Goal: Task Accomplishment & Management: Complete application form

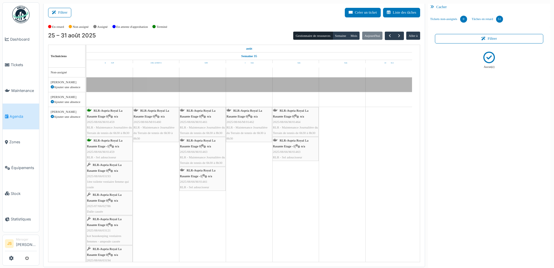
scroll to position [812, 0]
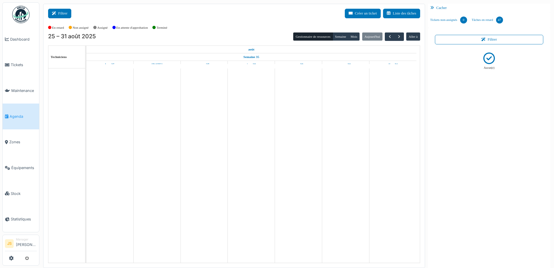
click at [64, 15] on button "Filtrer" at bounding box center [59, 14] width 23 height 10
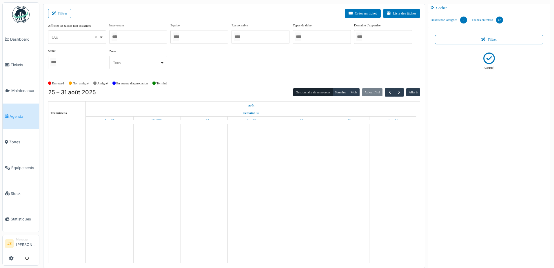
click at [133, 35] on div at bounding box center [138, 37] width 58 height 14
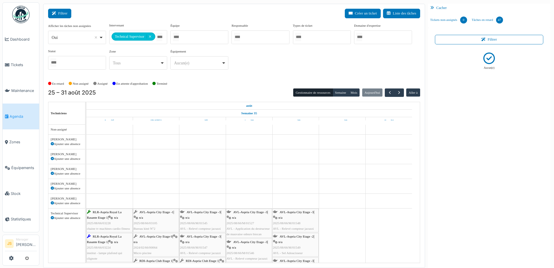
click at [61, 13] on button "Filtrer" at bounding box center [59, 14] width 23 height 10
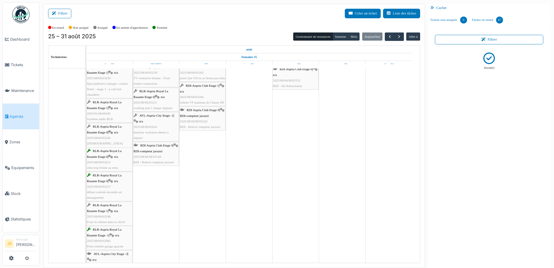
scroll to position [290, 0]
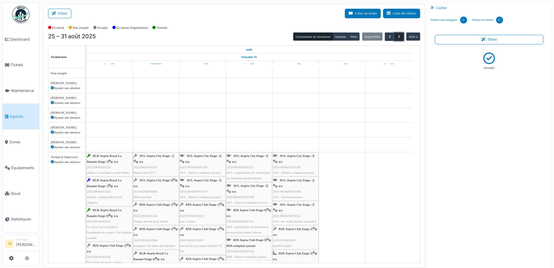
click at [397, 37] on span "button" at bounding box center [399, 36] width 5 height 5
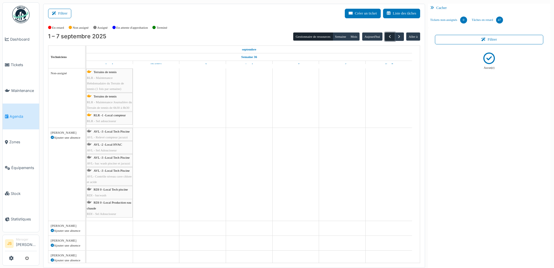
click at [388, 36] on span "button" at bounding box center [390, 36] width 5 height 5
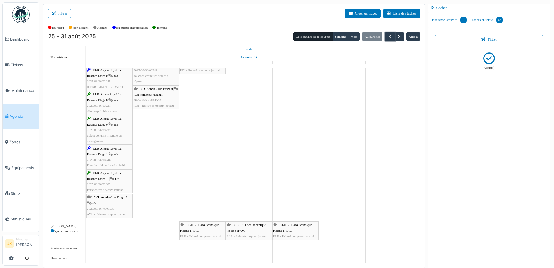
scroll to position [318, 0]
click at [105, 209] on span "2025/08/66/M/01535" at bounding box center [101, 208] width 28 height 3
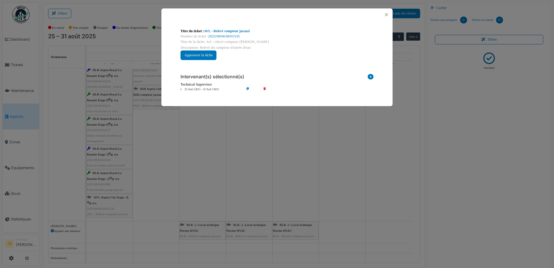
click at [264, 88] on icon at bounding box center [269, 89] width 17 height 4
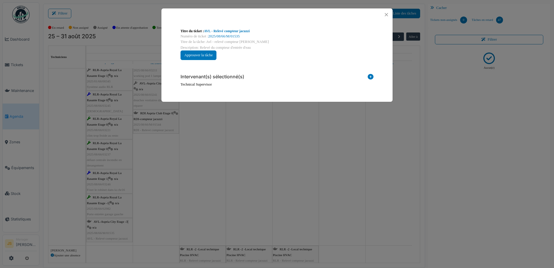
click at [371, 77] on icon at bounding box center [371, 78] width 6 height 8
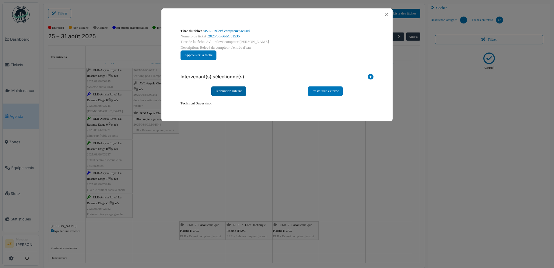
click at [225, 88] on div "Technicien interne" at bounding box center [228, 91] width 35 height 10
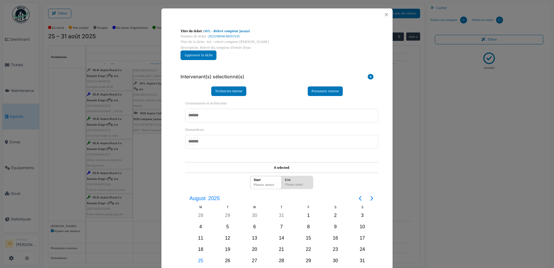
click at [225, 113] on div at bounding box center [281, 116] width 193 height 14
click at [178, 181] on div "**********" at bounding box center [277, 190] width 199 height 189
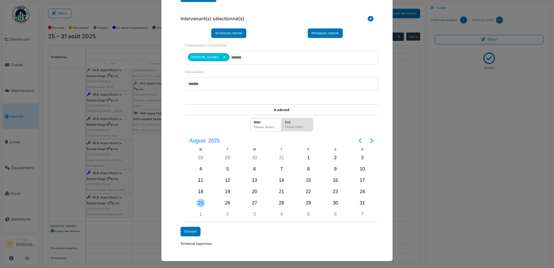
click at [198, 203] on div "25" at bounding box center [201, 203] width 9 height 9
click at [187, 231] on div "Envoyer" at bounding box center [191, 232] width 20 height 10
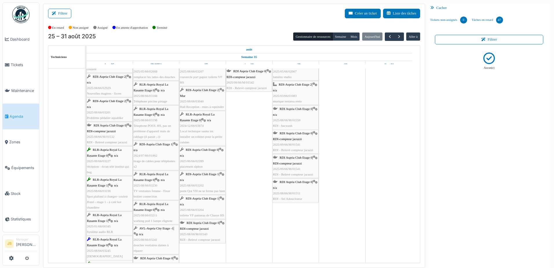
scroll to position [140, 0]
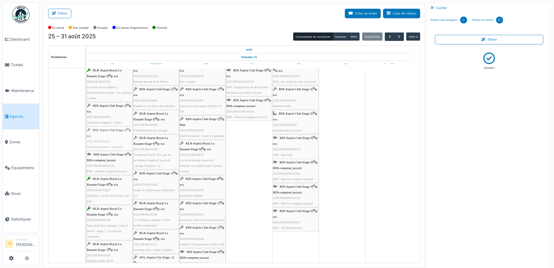
drag, startPoint x: 103, startPoint y: 140, endPoint x: 122, endPoint y: 142, distance: 19.5
click at [86, 142] on div "RLR-Aspria Royal La Rasante Etage 1 | n/a 2025/08/66/03228 chaine tv machines c…" at bounding box center [86, 203] width 0 height 382
drag, startPoint x: 99, startPoint y: 140, endPoint x: 145, endPoint y: 140, distance: 45.8
click at [86, 140] on div "RLR-Aspria Royal La Rasante Etage 1 | n/a 2025/08/66/03228 chaine tv machines c…" at bounding box center [86, 203] width 0 height 382
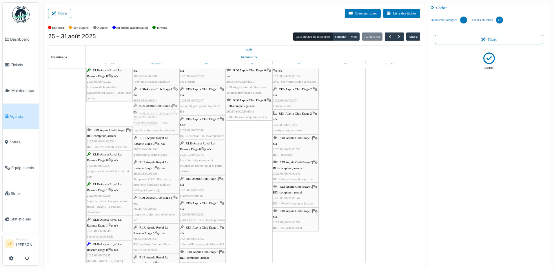
drag, startPoint x: 106, startPoint y: 119, endPoint x: 142, endPoint y: 118, distance: 36.5
click at [86, 118] on div "RLR-Aspria Royal La Rasante Etage 1 | n/a 2025/08/66/03228 chaine tv machines c…" at bounding box center [86, 191] width 0 height 358
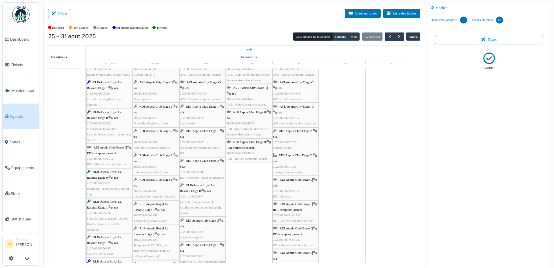
scroll to position [130, 0]
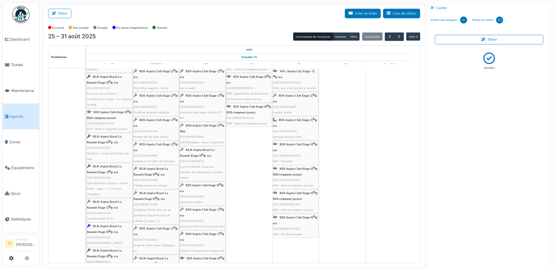
click at [110, 125] on span "2025/08/66/M/01532" at bounding box center [101, 122] width 28 height 3
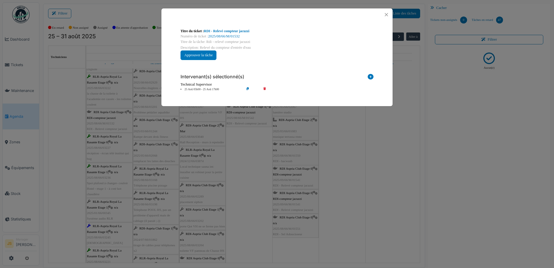
click at [264, 87] on icon at bounding box center [269, 89] width 17 height 4
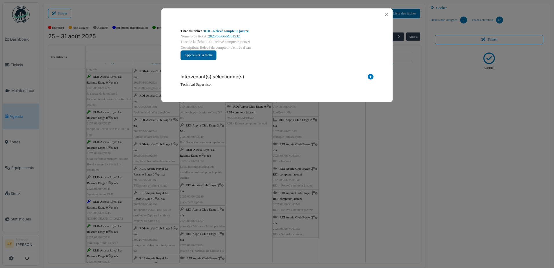
click at [205, 53] on button "Approuver la tâche" at bounding box center [199, 55] width 36 height 10
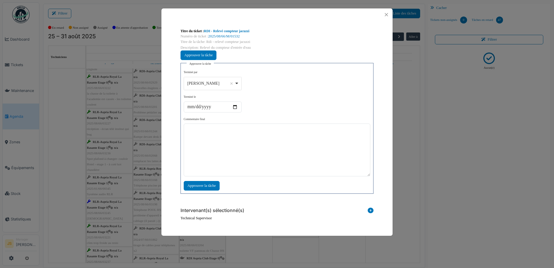
click at [238, 81] on div "[PERSON_NAME] Remove item" at bounding box center [212, 83] width 53 height 8
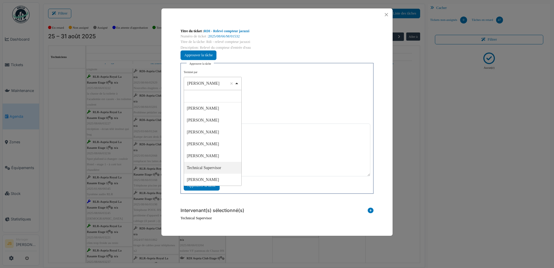
select select "****"
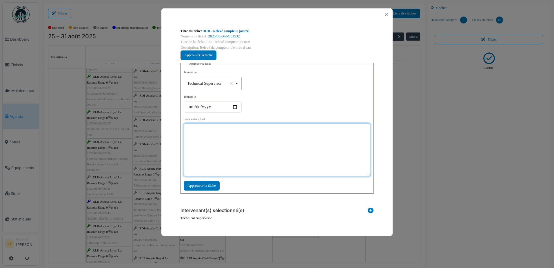
click at [234, 158] on textarea at bounding box center [277, 149] width 187 height 53
type textarea "**"
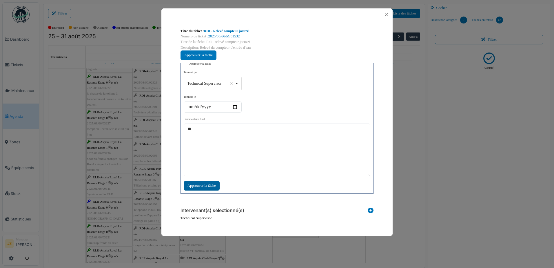
click at [202, 186] on div "Approuver la tâche" at bounding box center [202, 186] width 36 height 10
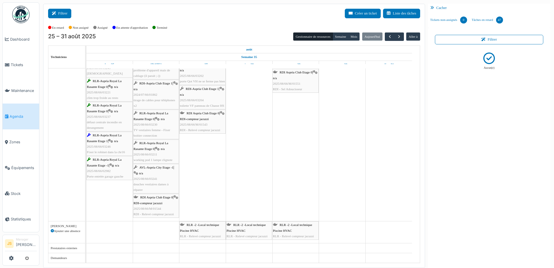
click at [53, 13] on icon at bounding box center [55, 14] width 6 height 4
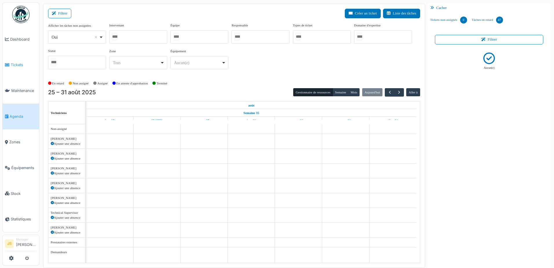
click at [12, 63] on span "Tickets" at bounding box center [24, 65] width 26 height 6
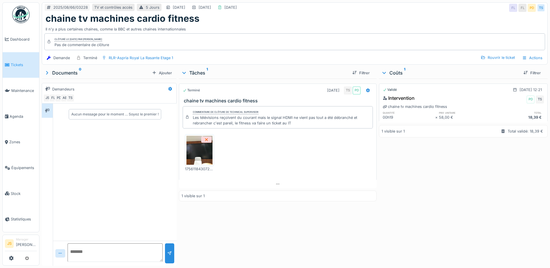
click at [332, 242] on div "Terminé 25/08/2025 TS PD chaine tv machines cardio fitness Commentaire de clôtu…" at bounding box center [278, 171] width 198 height 185
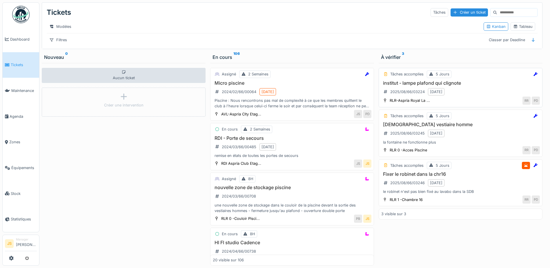
click at [419, 86] on h3 "institut - lampe plafond qui clignote" at bounding box center [460, 83] width 159 height 6
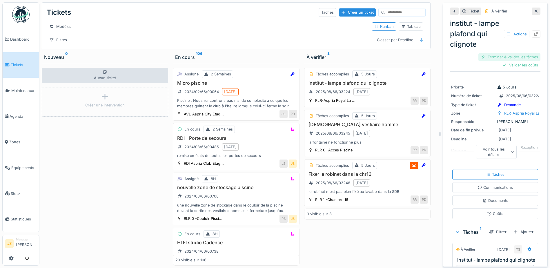
click at [522, 57] on div "Terminer & valider les tâches" at bounding box center [509, 57] width 62 height 8
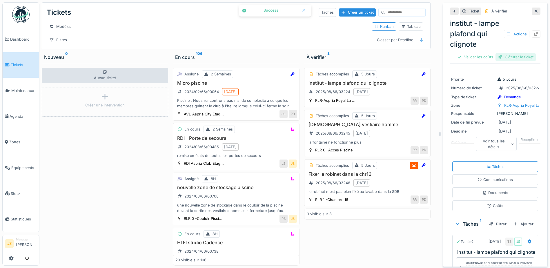
click at [520, 57] on div "Clôturer le ticket" at bounding box center [515, 57] width 40 height 8
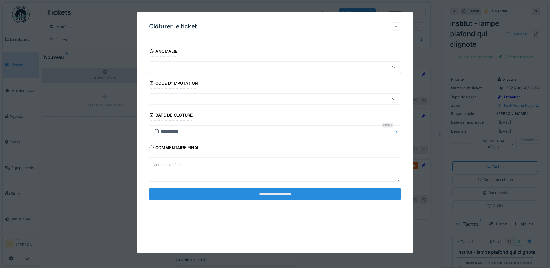
click at [244, 197] on input "**********" at bounding box center [275, 194] width 252 height 12
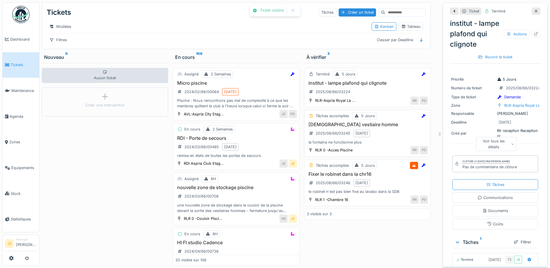
click at [323, 127] on h3 "brita vestiaire homme" at bounding box center [367, 125] width 121 height 6
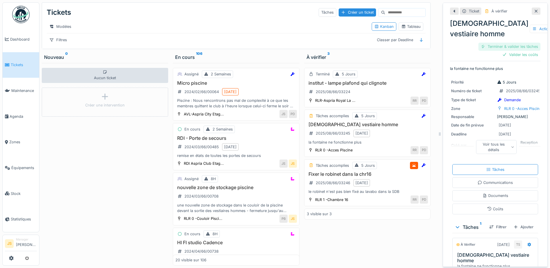
click at [513, 47] on div "Terminer & valider les tâches" at bounding box center [509, 47] width 62 height 8
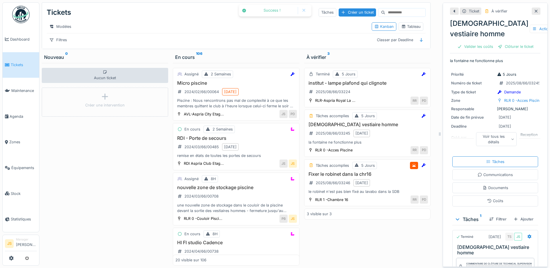
click at [513, 47] on div "Clôturer le ticket" at bounding box center [515, 47] width 40 height 8
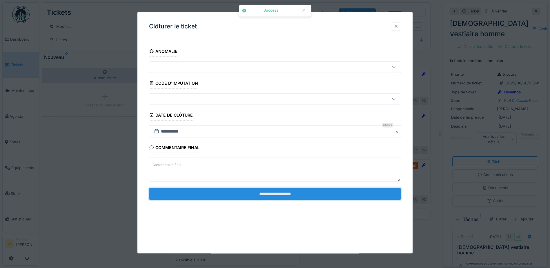
click at [284, 190] on input "**********" at bounding box center [275, 194] width 252 height 12
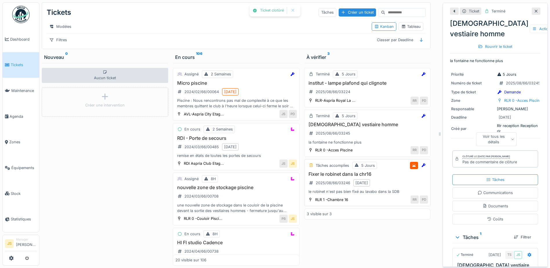
click at [322, 177] on h3 "Fixer le robinet dans la chr16" at bounding box center [367, 174] width 121 height 6
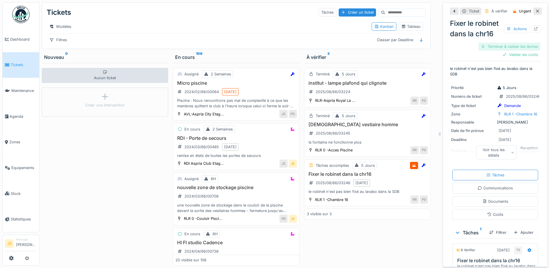
click at [521, 50] on div "Terminer & valider les tâches" at bounding box center [509, 47] width 62 height 8
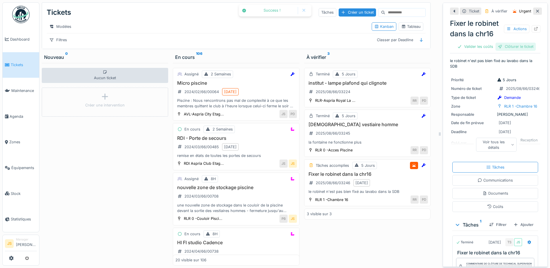
click at [516, 50] on div "Clôturer le ticket" at bounding box center [515, 47] width 40 height 8
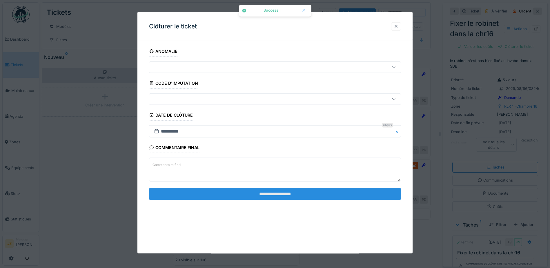
click at [237, 195] on input "**********" at bounding box center [275, 194] width 252 height 12
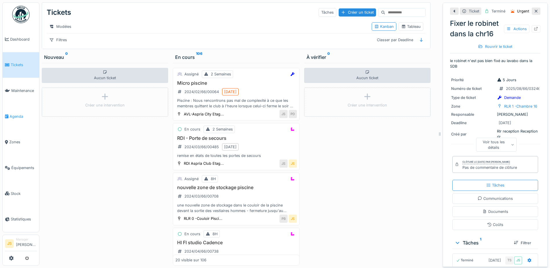
click at [19, 114] on span "Agenda" at bounding box center [23, 117] width 27 height 6
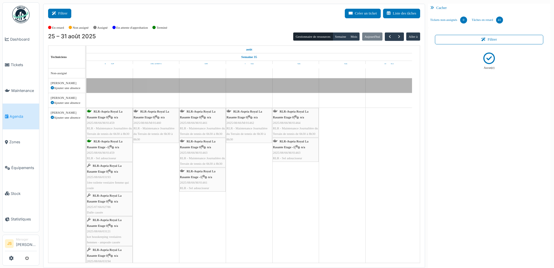
click at [58, 13] on icon at bounding box center [55, 14] width 6 height 4
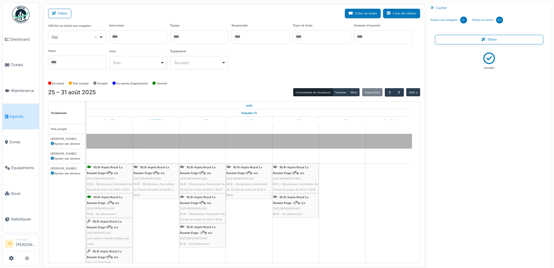
click at [144, 36] on div at bounding box center [138, 37] width 58 height 14
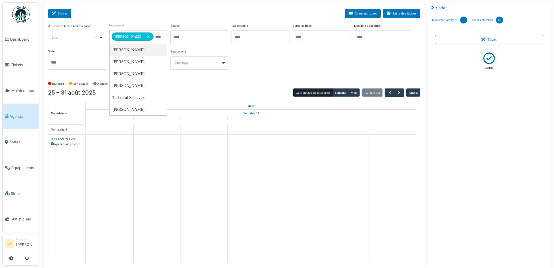
click at [60, 12] on button "Filtrer" at bounding box center [59, 14] width 23 height 10
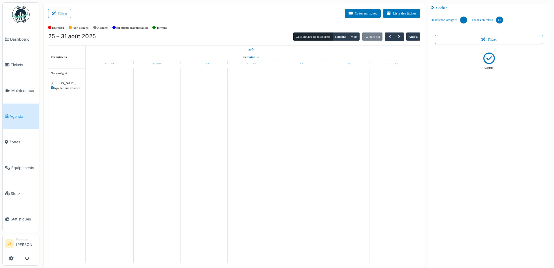
click at [70, 87] on div "Ajouter une absence" at bounding box center [67, 88] width 32 height 5
click at [52, 87] on icon at bounding box center [52, 87] width 3 height 3
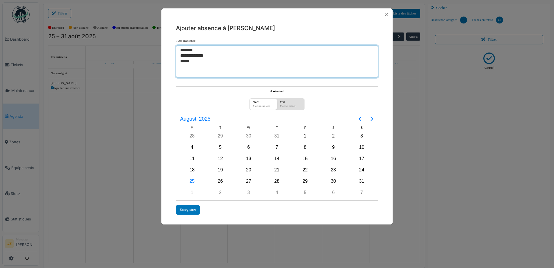
select select "***"
click at [190, 60] on option "*****" at bounding box center [275, 62] width 190 height 6
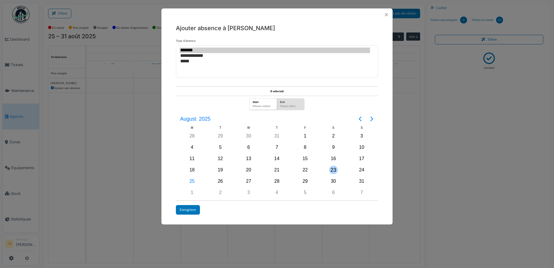
click at [333, 168] on div "23" at bounding box center [333, 170] width 9 height 9
click at [363, 181] on div "31" at bounding box center [361, 181] width 9 height 9
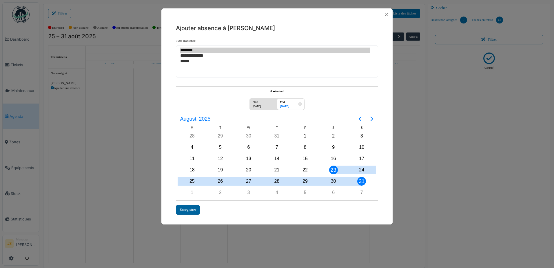
click at [190, 208] on div "Enregistrer" at bounding box center [188, 210] width 24 height 10
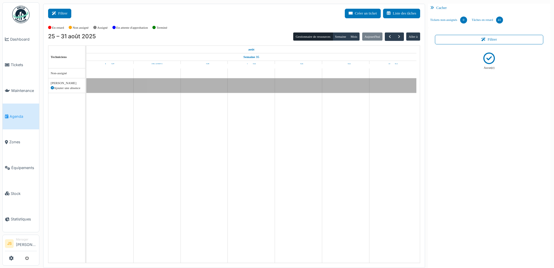
click at [65, 14] on button "Filtrer" at bounding box center [59, 14] width 23 height 10
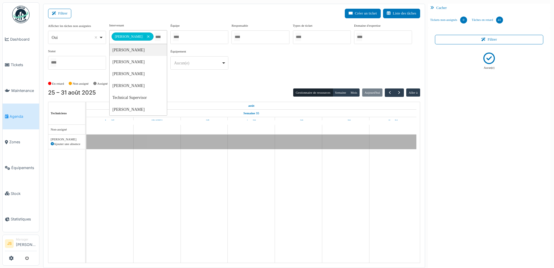
click at [158, 34] on input "Tous" at bounding box center [158, 37] width 6 height 8
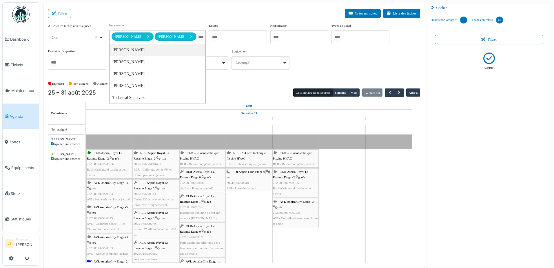
click at [204, 38] on input "Tous" at bounding box center [201, 37] width 6 height 8
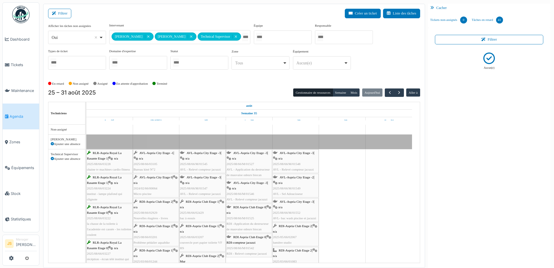
drag, startPoint x: 403, startPoint y: 32, endPoint x: 400, endPoint y: 29, distance: 4.1
click at [403, 32] on div "**********" at bounding box center [234, 48] width 372 height 51
click at [397, 92] on span "button" at bounding box center [399, 92] width 5 height 5
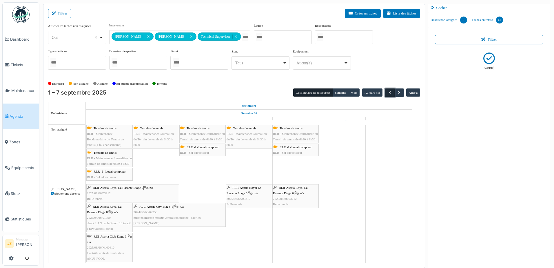
click at [388, 91] on span "button" at bounding box center [390, 92] width 5 height 5
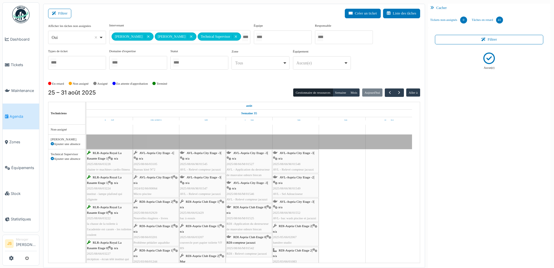
click at [247, 37] on input "Tous" at bounding box center [245, 37] width 6 height 8
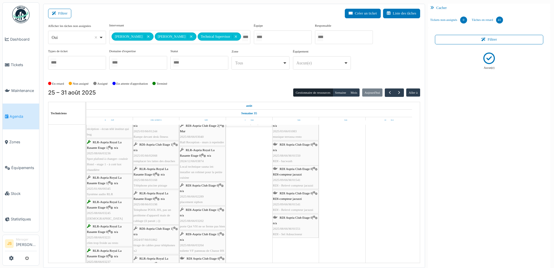
scroll to position [130, 0]
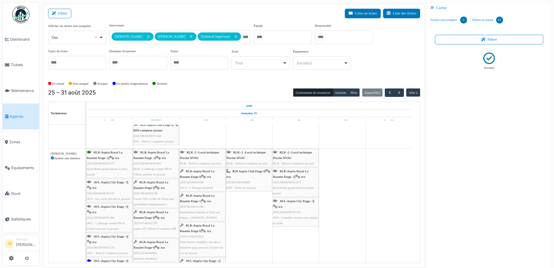
click at [294, 186] on span "BackWash grand bassin et petit bassin" at bounding box center [293, 190] width 41 height 9
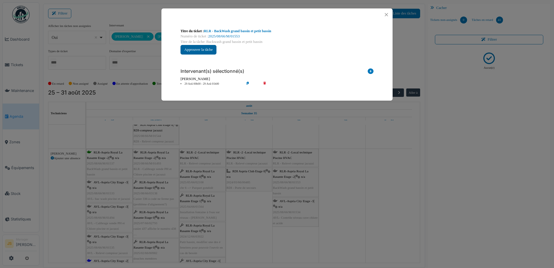
click at [200, 50] on button "Approuver la tâche" at bounding box center [199, 50] width 36 height 10
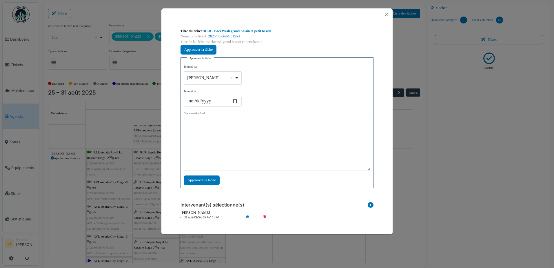
click at [236, 77] on div "[PERSON_NAME] Remove item" at bounding box center [212, 78] width 53 height 8
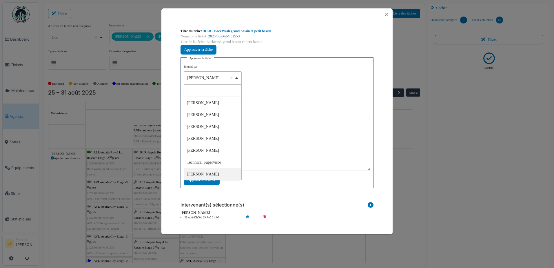
select select "****"
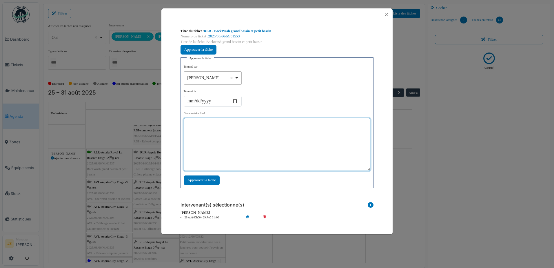
click at [228, 149] on textarea at bounding box center [277, 144] width 187 height 53
type textarea "**********"
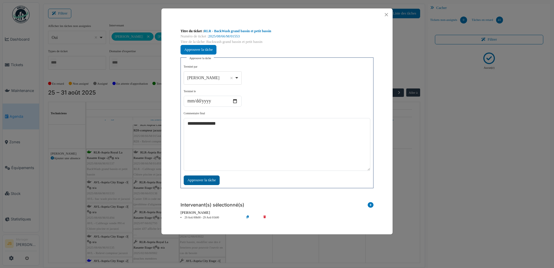
click at [206, 181] on div "Approuver la tâche" at bounding box center [202, 180] width 36 height 10
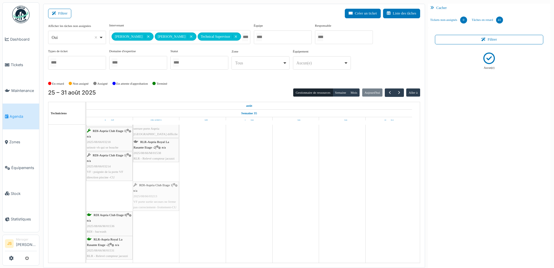
drag, startPoint x: 106, startPoint y: 197, endPoint x: 148, endPoint y: 193, distance: 42.2
click at [86, 193] on div "RLR-Aspria Royal La Rasante Etage -2 | n/a 2025/08/66/M/01537 BackWash grand ba…" at bounding box center [86, 47] width 0 height 431
click at [86, 192] on div "RLR-Aspria Royal La Rasante Etage -2 | n/a 2025/08/66/M/01537 BackWash grand ba…" at bounding box center [86, 62] width 0 height 401
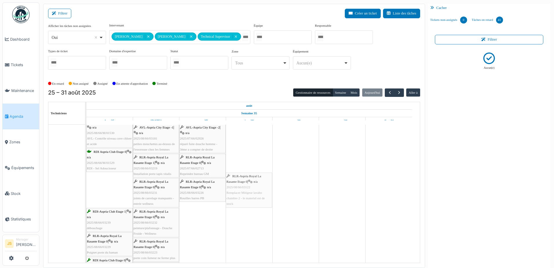
drag, startPoint x: 106, startPoint y: 185, endPoint x: 249, endPoint y: 178, distance: 142.5
click at [86, 178] on div "RLR-Aspria Royal La Rasante Etage -2 | n/a 2025/08/66/M/01537 BackWash grand ba…" at bounding box center [86, 182] width 0 height 393
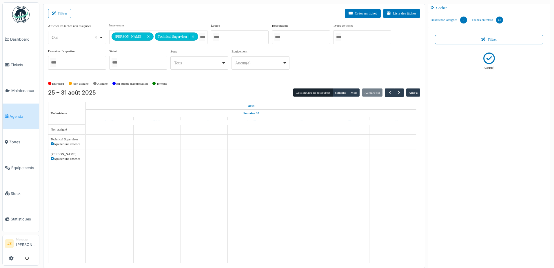
click at [205, 36] on input "Tous" at bounding box center [202, 37] width 6 height 8
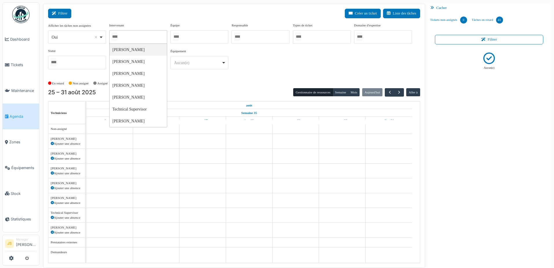
click at [64, 13] on button "Filtrer" at bounding box center [59, 14] width 23 height 10
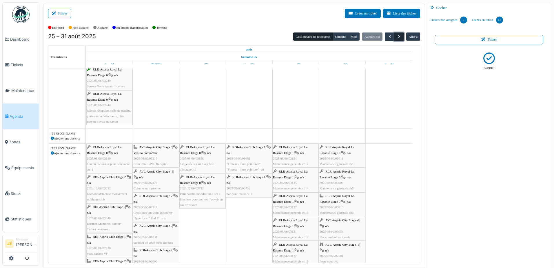
click at [397, 35] on span "button" at bounding box center [399, 36] width 5 height 5
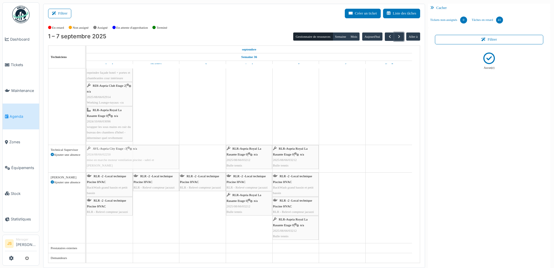
drag, startPoint x: 181, startPoint y: 152, endPoint x: 134, endPoint y: 152, distance: 47.5
click at [86, 152] on div "AVL-Aspria City Etage -3 | n/a 2024/08/66/02250 mise en marche moteur ventilati…" at bounding box center [86, 158] width 0 height 27
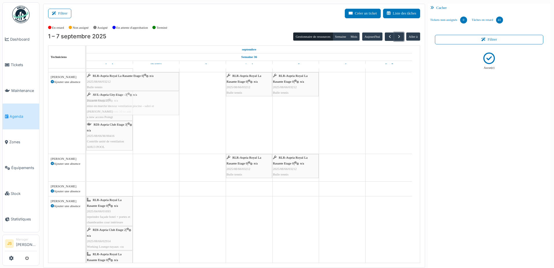
drag, startPoint x: 174, startPoint y: 104, endPoint x: 129, endPoint y: 106, distance: 44.7
click at [86, 106] on div "RLR-Aspria Royal La Rasante Etage 0 | n/a 2025/08/66/03212 Bulle tennis RLR-Asp…" at bounding box center [86, 112] width 0 height 81
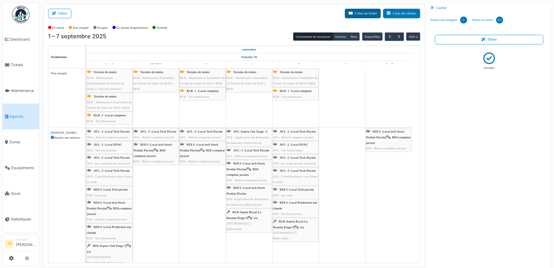
click at [355, 13] on button "Créer un ticket" at bounding box center [363, 14] width 36 height 10
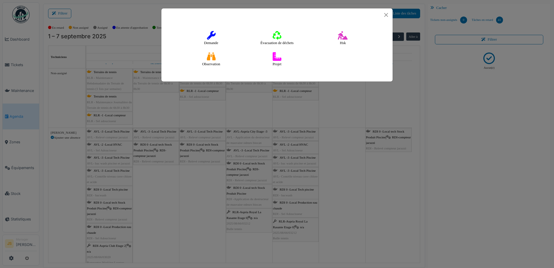
click at [214, 34] on icon at bounding box center [211, 35] width 9 height 9
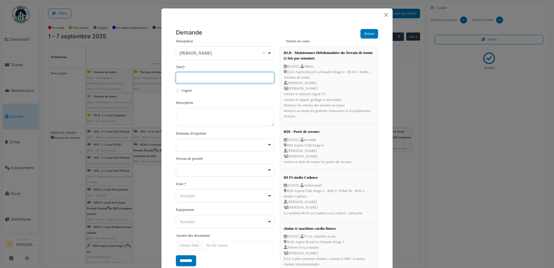
click at [209, 77] on input "Titre *" at bounding box center [225, 77] width 98 height 11
type input "*********"
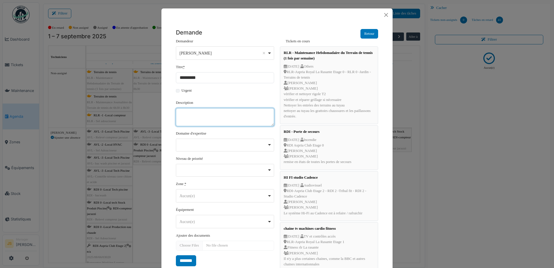
click at [190, 119] on textarea "Description" at bounding box center [225, 117] width 98 height 18
click at [203, 168] on div "Remove item" at bounding box center [225, 170] width 98 height 13
type textarea "**********"
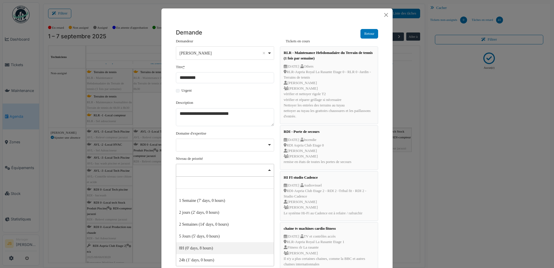
select select "**"
click at [188, 197] on div "Aucun(e) Remove item" at bounding box center [224, 196] width 88 height 6
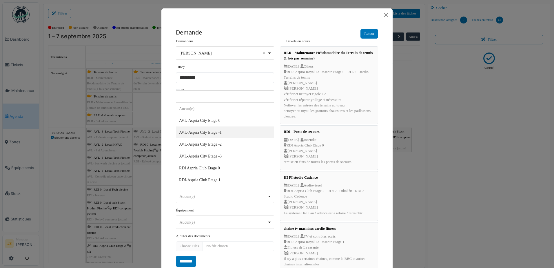
select select "*****"
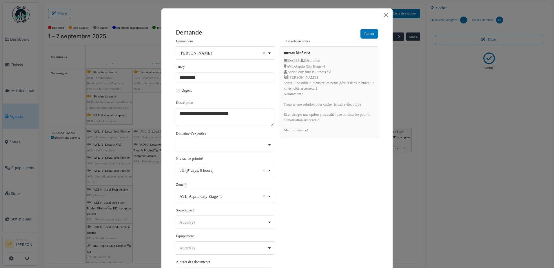
scroll to position [29, 0]
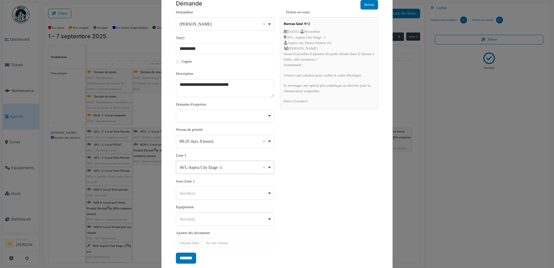
click at [201, 192] on div "Aucun(e) Remove item" at bounding box center [224, 193] width 88 height 6
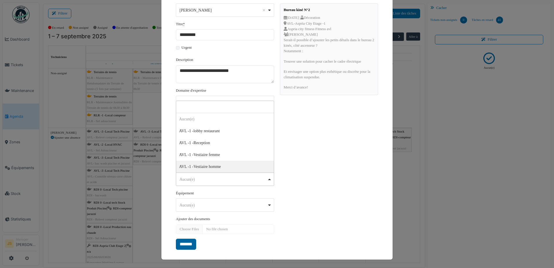
click at [187, 244] on input "*******" at bounding box center [186, 244] width 20 height 11
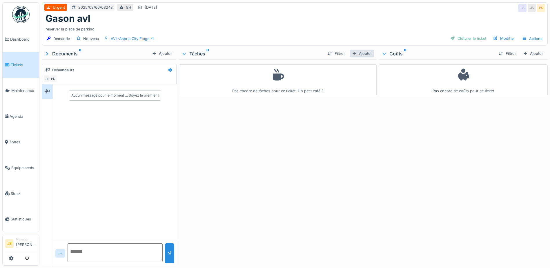
click at [365, 54] on div "Ajouter" at bounding box center [362, 54] width 25 height 8
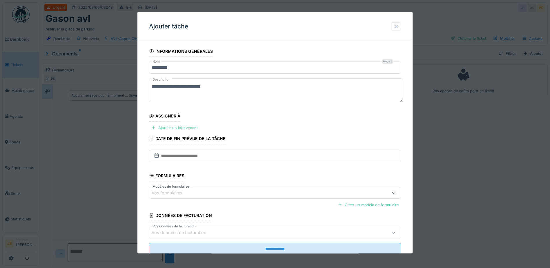
click at [193, 128] on div "Ajouter un intervenant" at bounding box center [174, 128] width 51 height 8
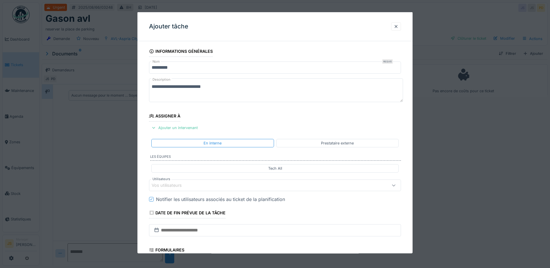
click at [196, 184] on div "Vos utilisateurs" at bounding box center [260, 185] width 217 height 6
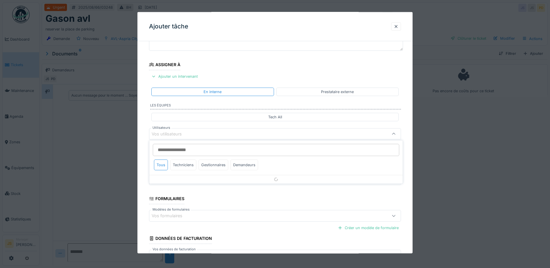
scroll to position [52, 0]
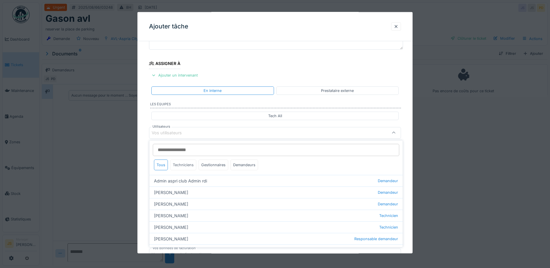
click at [189, 164] on div "Techniciens" at bounding box center [183, 164] width 26 height 11
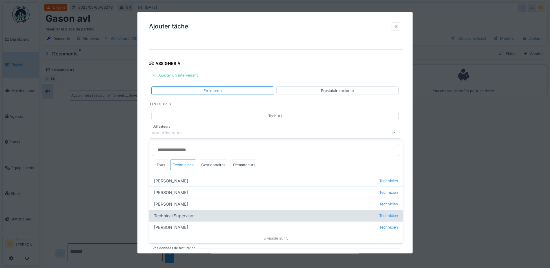
click at [193, 215] on div "Technical Supervisor Technicien" at bounding box center [275, 216] width 253 height 12
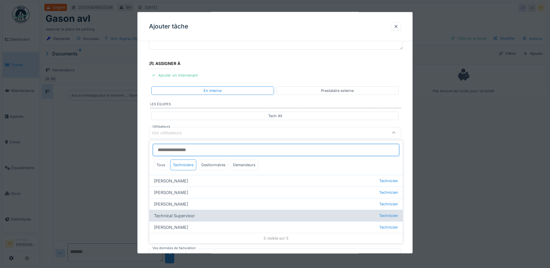
type input "****"
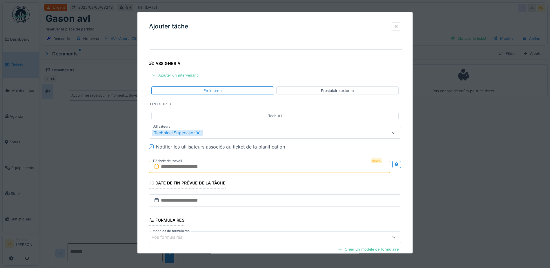
click at [146, 208] on div "**********" at bounding box center [274, 154] width 275 height 322
click at [182, 167] on input "text" at bounding box center [269, 166] width 241 height 12
click at [270, 243] on div "28" at bounding box center [271, 242] width 8 height 8
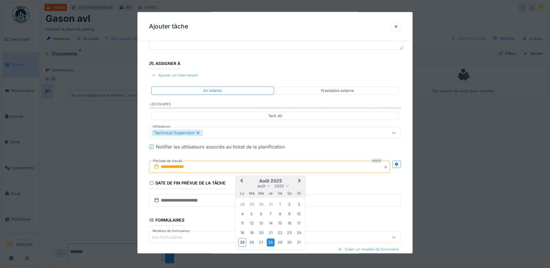
click at [270, 242] on div "28" at bounding box center [271, 242] width 8 height 8
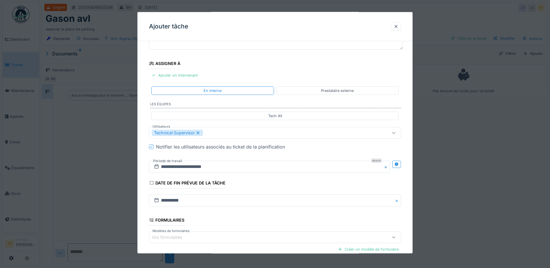
scroll to position [115, 0]
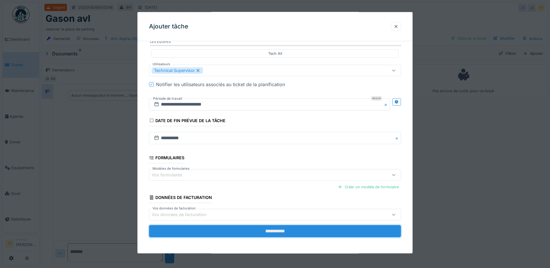
click at [302, 228] on input "**********" at bounding box center [275, 231] width 252 height 12
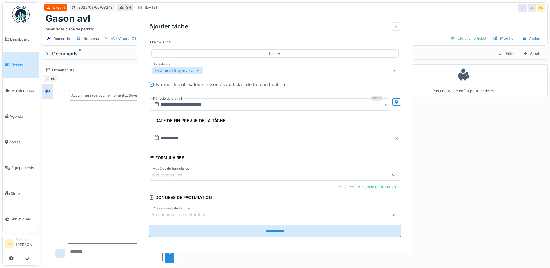
scroll to position [0, 0]
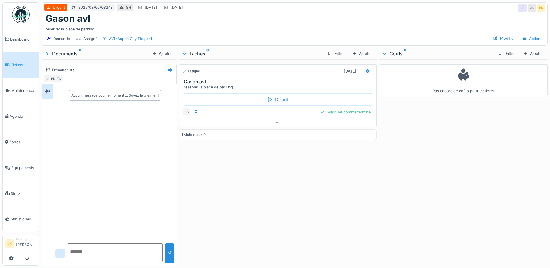
click at [291, 213] on div "Assigné 28/08/2025 Gason avl reserver la place de parking Début TS Marquer comm…" at bounding box center [278, 161] width 198 height 204
